Goal: Check status: Check status

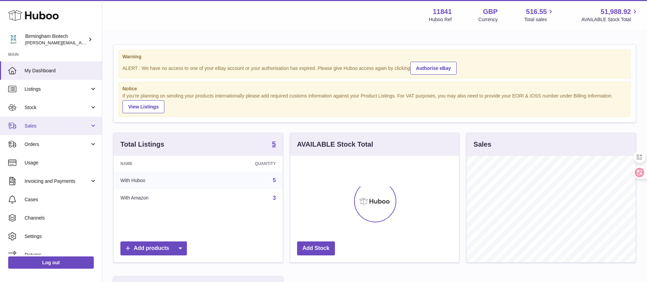
scroll to position [106, 172]
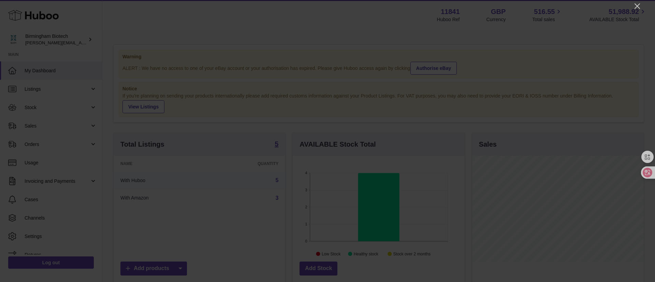
click at [635, 11] on div at bounding box center [327, 141] width 655 height 282
click at [635, 9] on icon "Close" at bounding box center [637, 6] width 8 height 8
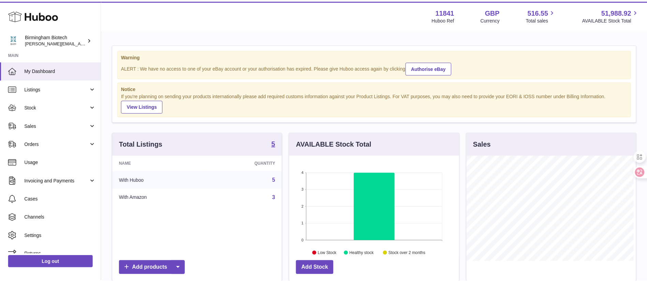
scroll to position [341046, 340983]
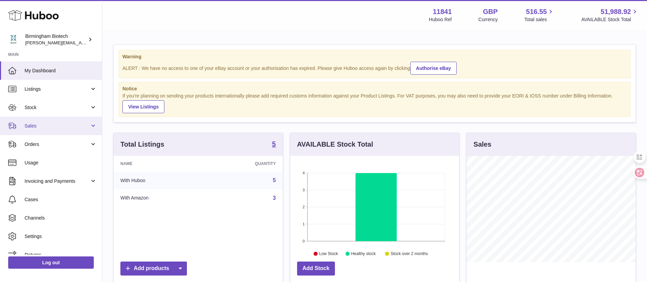
click at [56, 125] on span "Sales" at bounding box center [57, 126] width 65 height 6
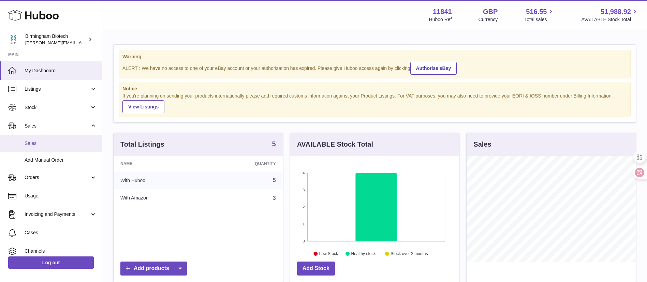
click at [58, 143] on span "Sales" at bounding box center [61, 143] width 72 height 6
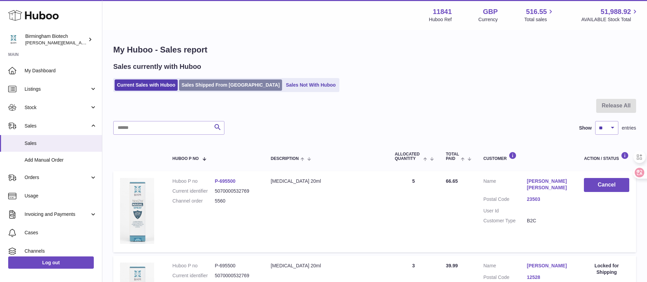
click at [231, 83] on link "Sales Shipped From [GEOGRAPHIC_DATA]" at bounding box center [230, 84] width 103 height 11
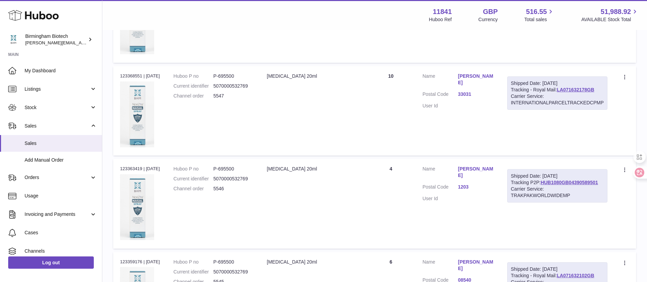
scroll to position [358, 0]
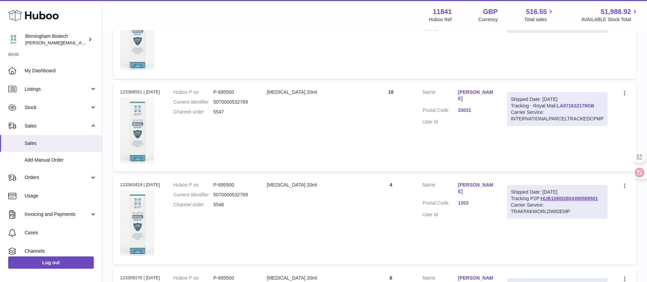
click at [557, 108] on link "LA071632178GB" at bounding box center [576, 105] width 38 height 5
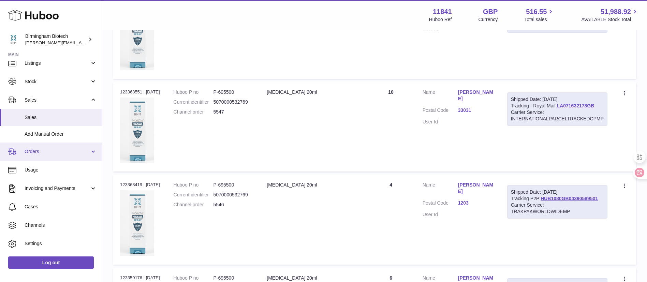
scroll to position [43, 0]
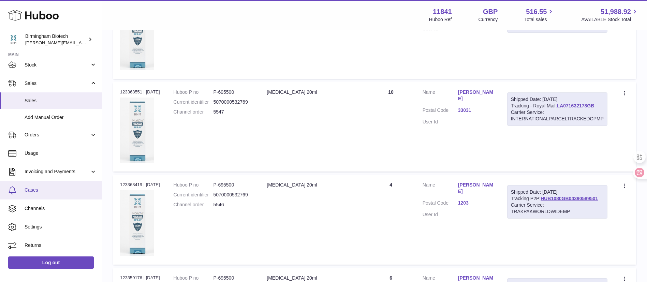
click at [58, 185] on link "Cases" at bounding box center [51, 190] width 102 height 18
